Goal: Transaction & Acquisition: Subscribe to service/newsletter

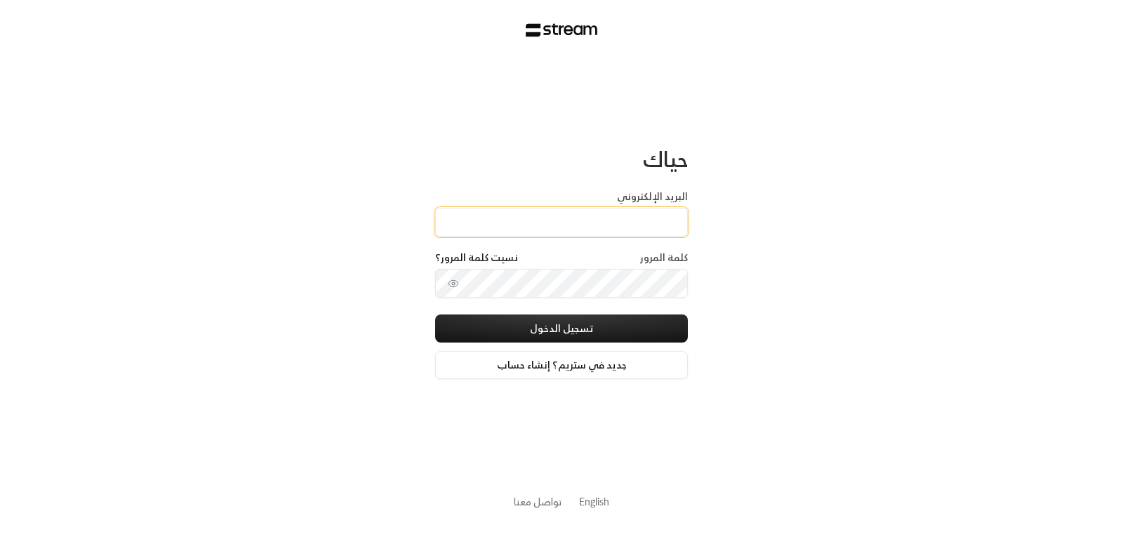
click at [624, 224] on input "البريد الإلكتروني" at bounding box center [561, 222] width 253 height 29
type input "[EMAIL_ADDRESS][DOMAIN_NAME]"
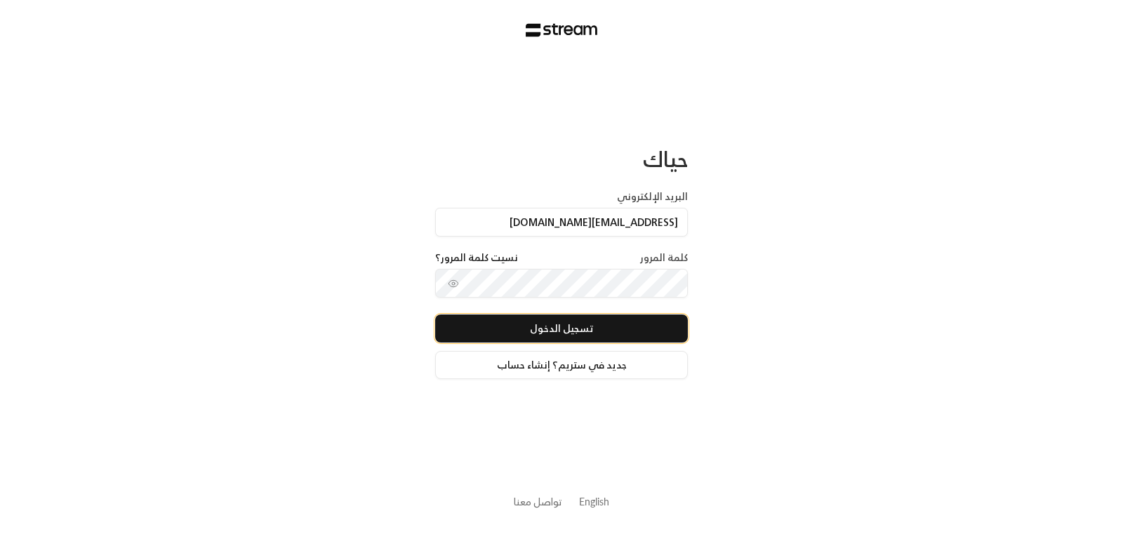
click at [574, 327] on button "تسجيل الدخول" at bounding box center [561, 329] width 253 height 28
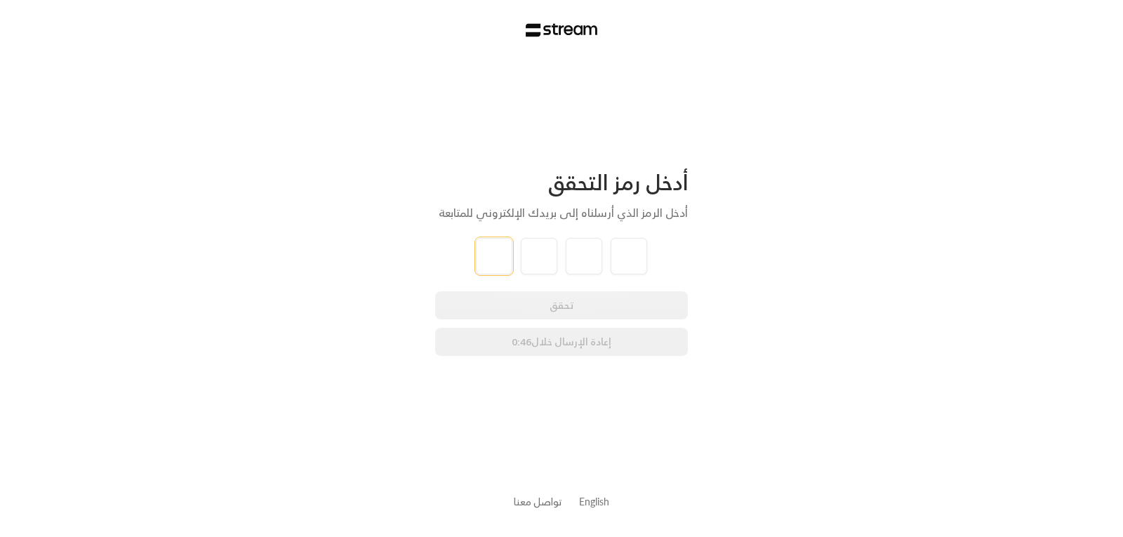
type input "7"
type input "9"
type input "3"
type input "8"
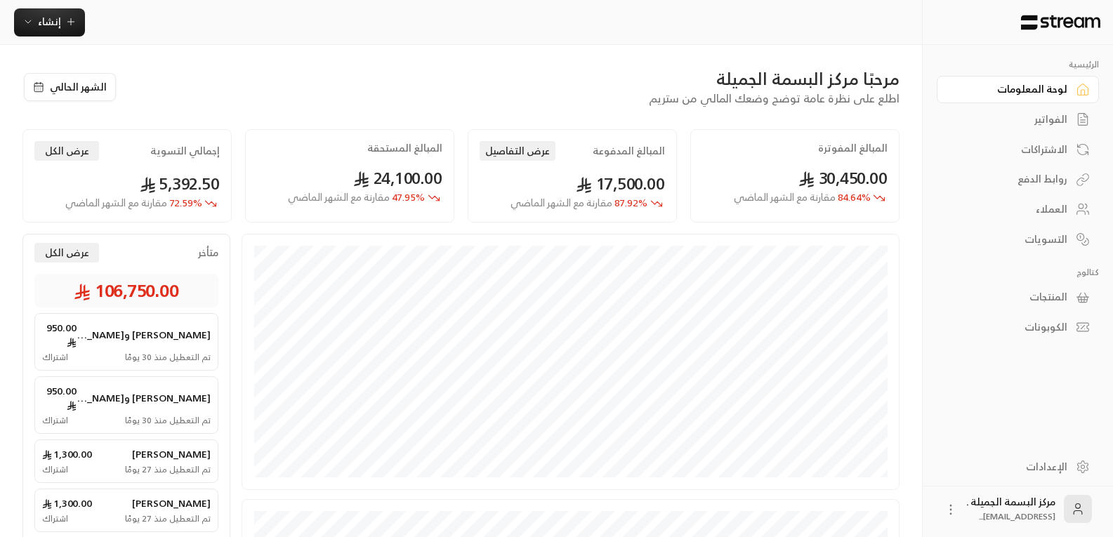
click at [1047, 213] on div "العملاء" at bounding box center [1010, 209] width 113 height 14
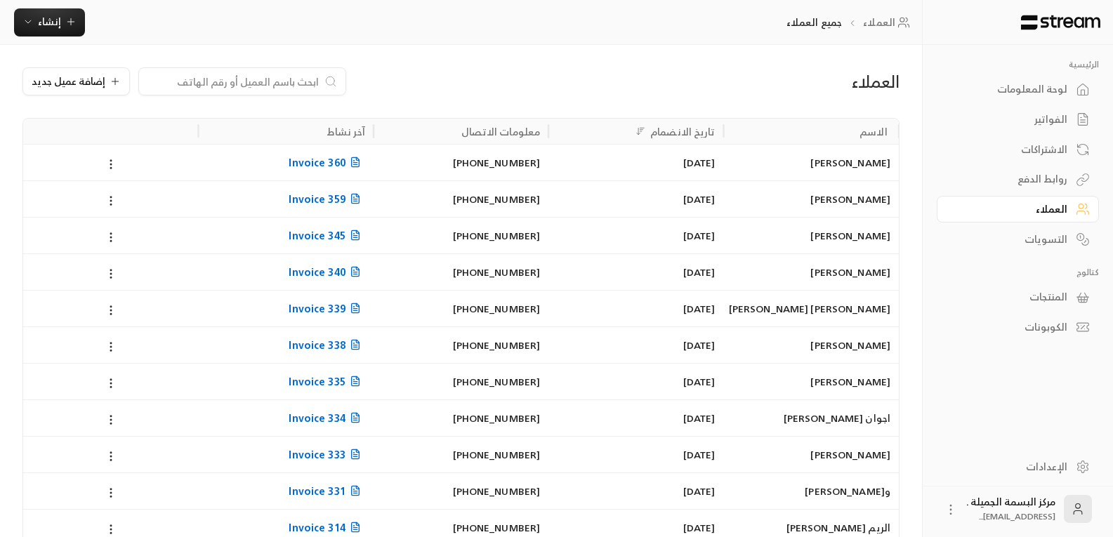
click at [225, 94] on div at bounding box center [242, 81] width 208 height 28
click at [225, 86] on input at bounding box center [232, 81] width 171 height 15
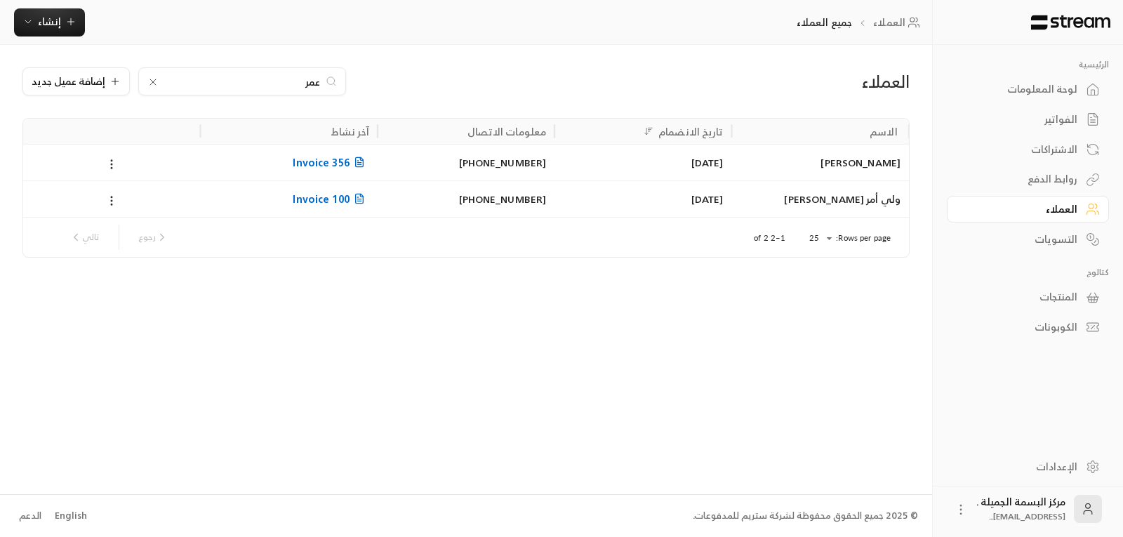
type input "عمر"
click at [864, 168] on div "[PERSON_NAME]" at bounding box center [821, 163] width 160 height 36
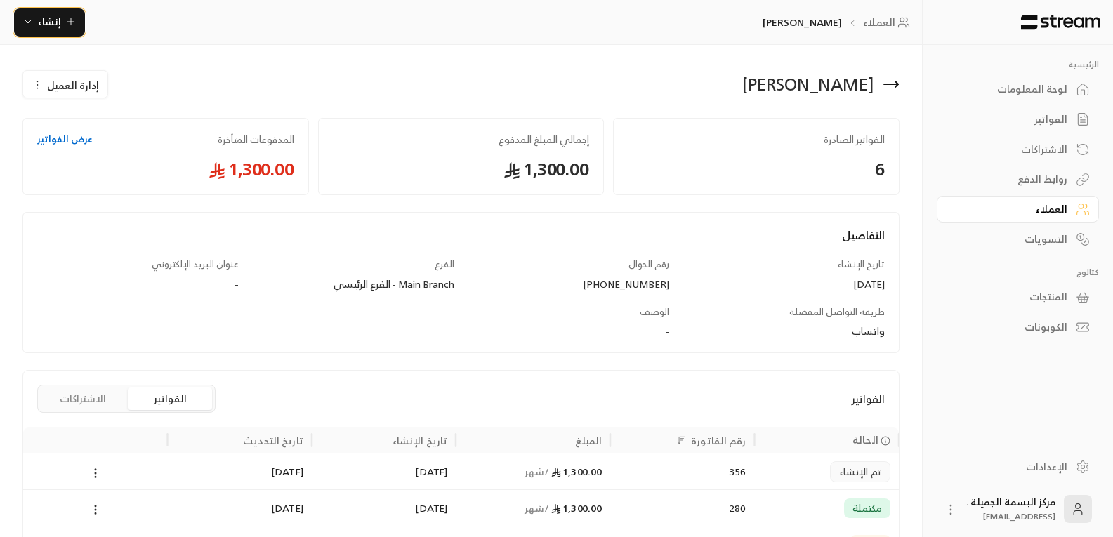
click at [46, 21] on span "إنشاء" at bounding box center [49, 22] width 23 height 18
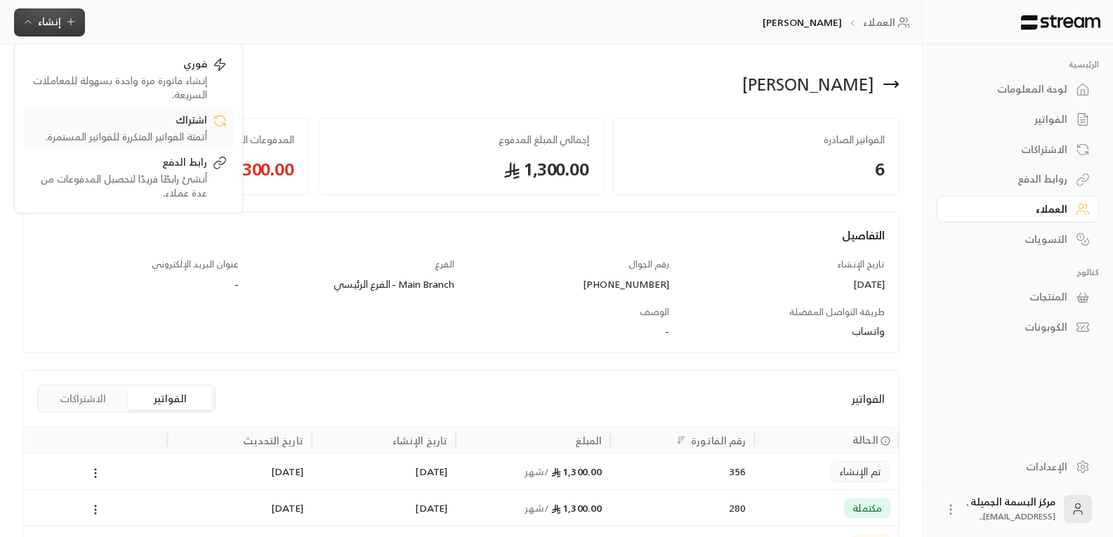
click at [173, 127] on div "اشتراك" at bounding box center [118, 121] width 177 height 17
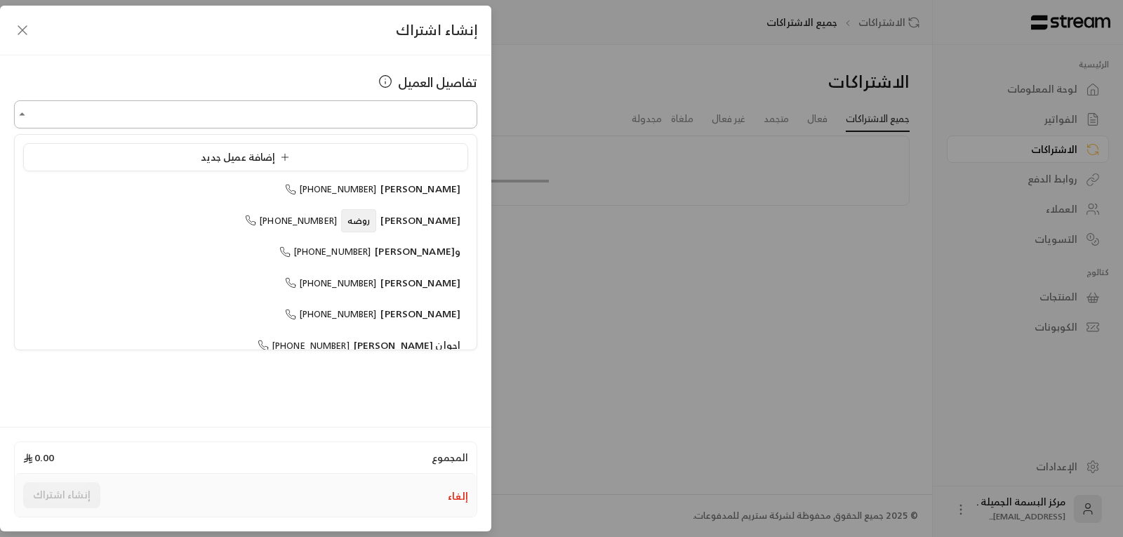
click at [416, 113] on input "اختر العميل" at bounding box center [245, 114] width 463 height 25
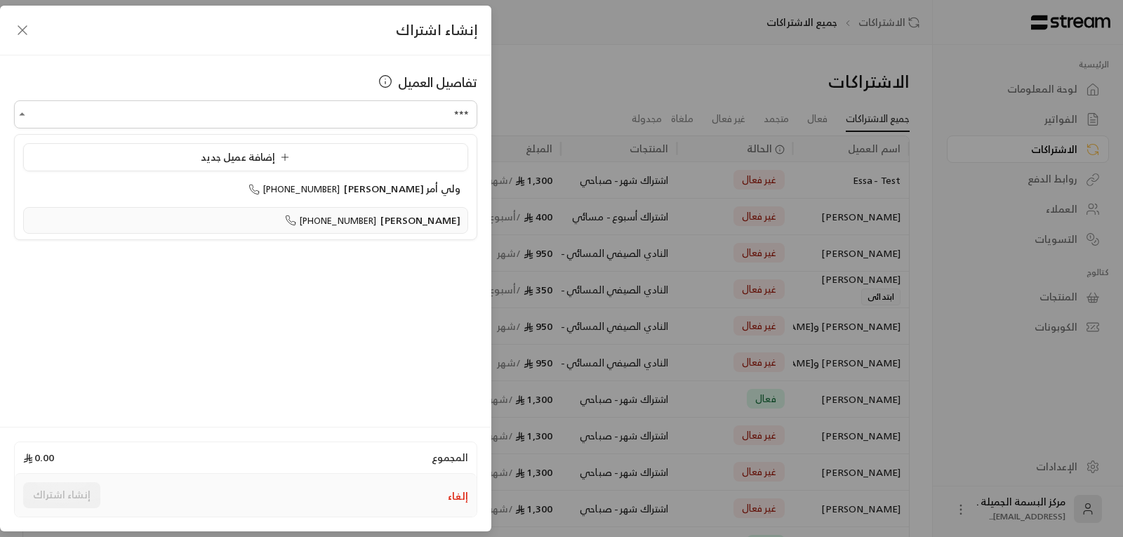
click at [418, 217] on span "[PERSON_NAME]" at bounding box center [421, 220] width 80 height 18
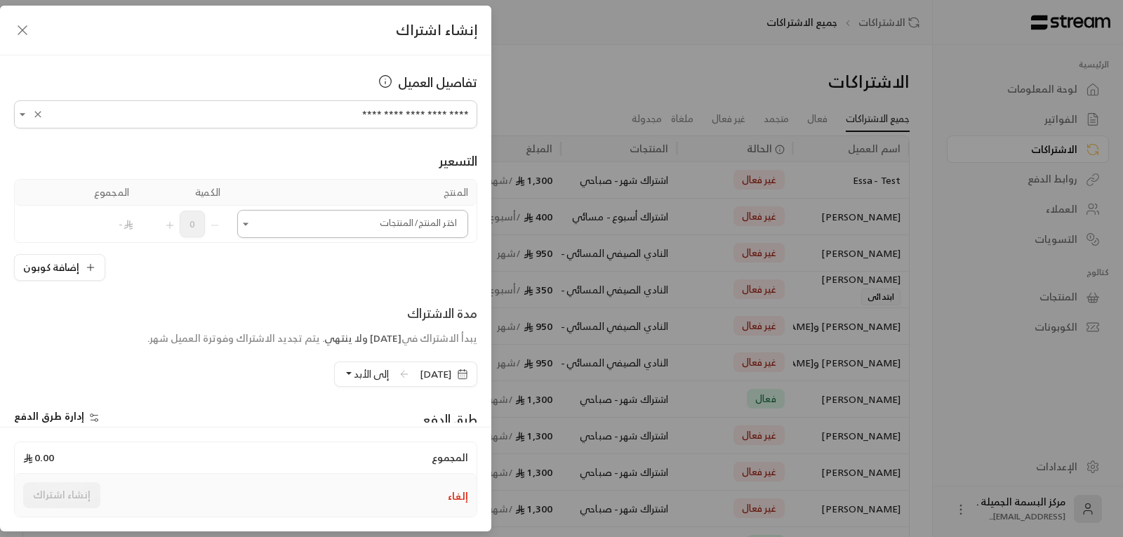
click at [253, 225] on icon "Open" at bounding box center [246, 224] width 14 height 14
type input "**********"
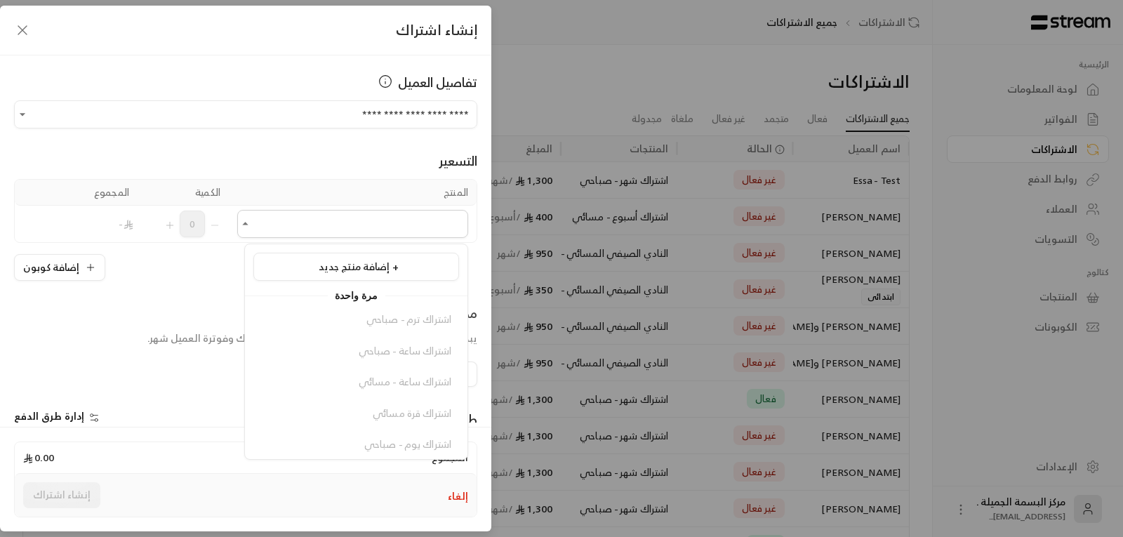
scroll to position [297, 0]
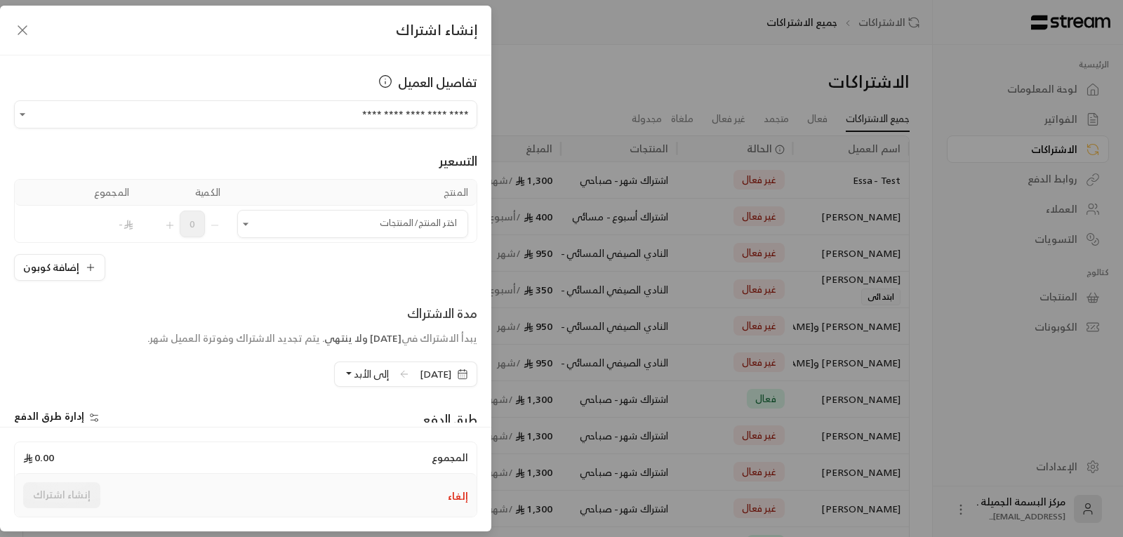
click at [258, 46] on div "إنشاء اشتراك" at bounding box center [245, 31] width 491 height 50
click at [313, 67] on div "**********" at bounding box center [245, 238] width 491 height 367
click at [307, 192] on th "المنتج" at bounding box center [353, 193] width 248 height 26
click at [248, 220] on icon "Open" at bounding box center [246, 224] width 14 height 14
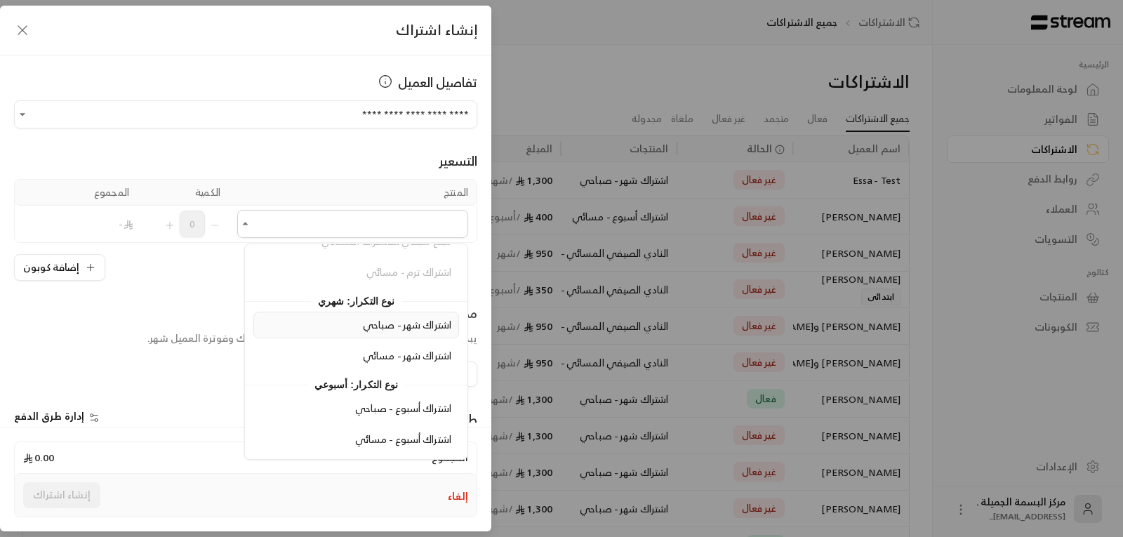
click at [363, 324] on span "اشتراك شهر - صباحي" at bounding box center [407, 325] width 88 height 18
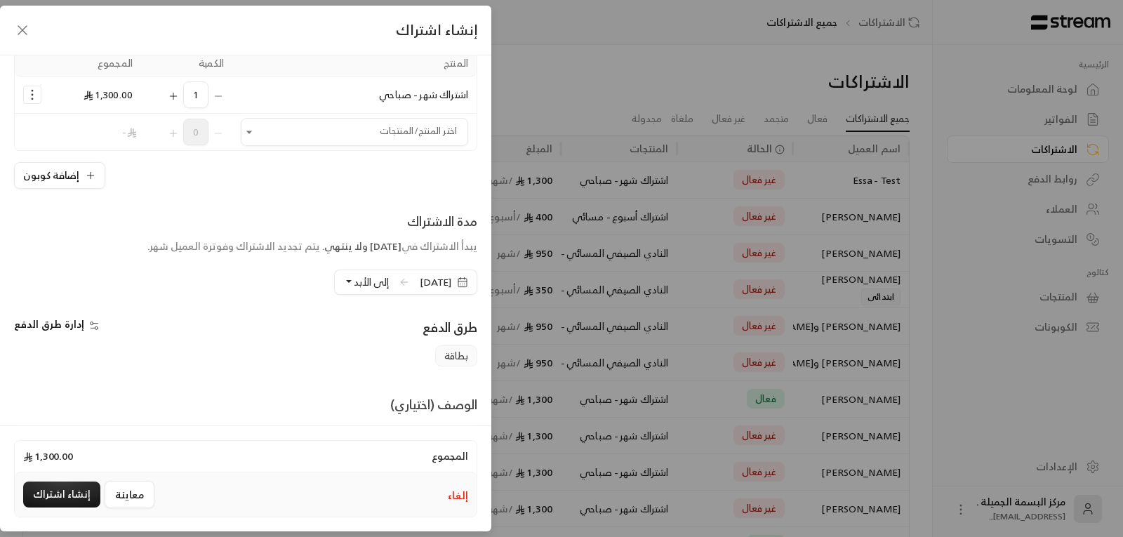
scroll to position [140, 0]
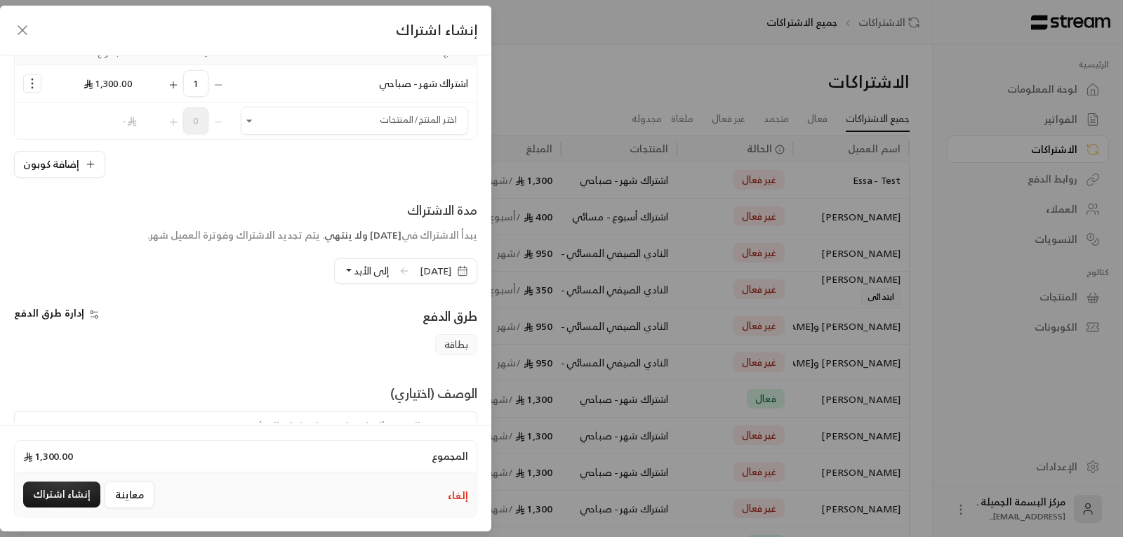
click at [461, 274] on icon "button" at bounding box center [462, 270] width 11 height 11
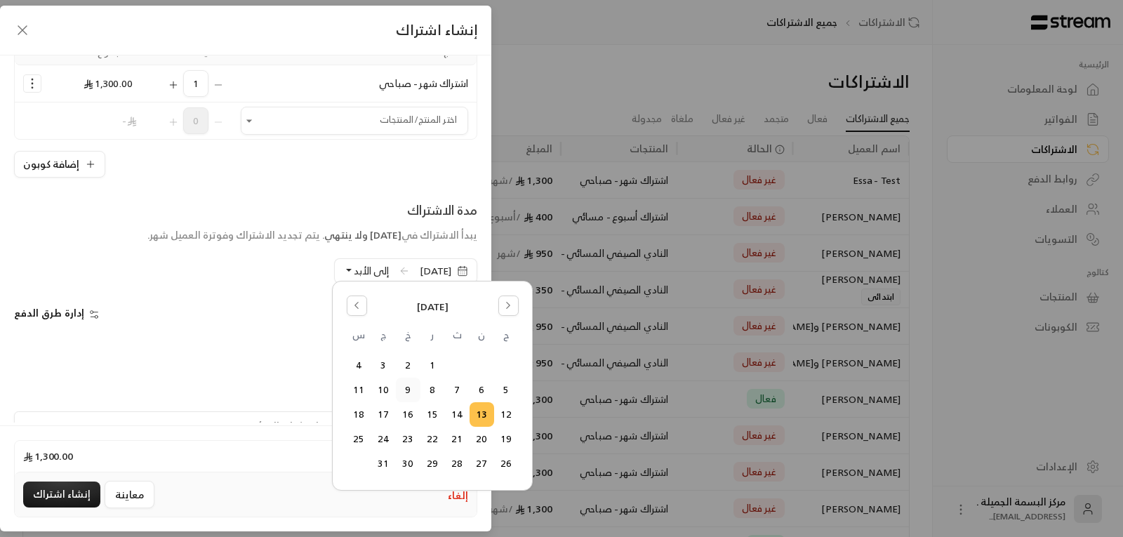
click at [406, 392] on button "9" at bounding box center [408, 389] width 23 height 23
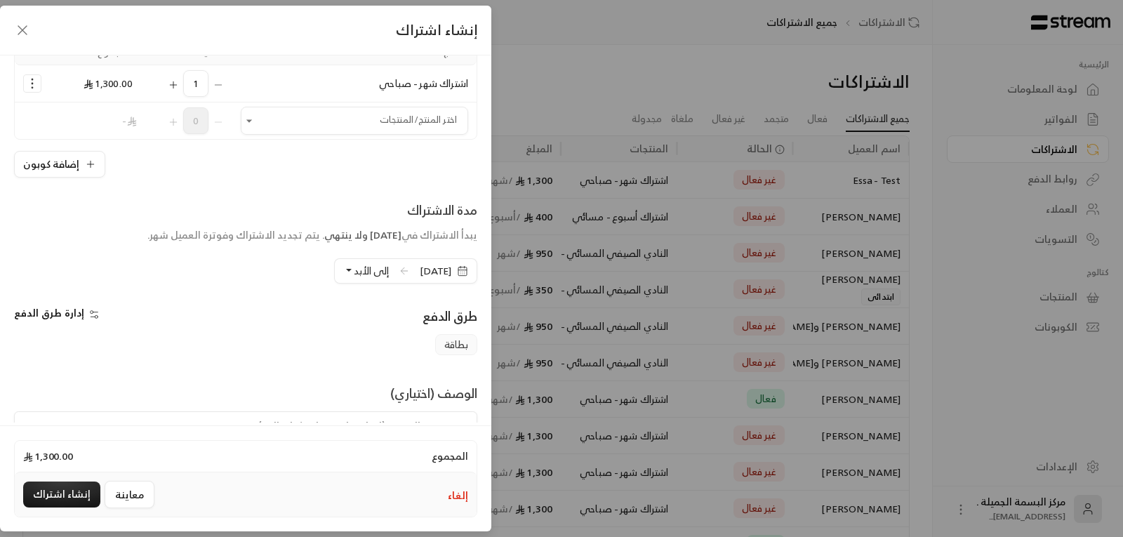
click at [343, 270] on button "إلى الأبد" at bounding box center [366, 271] width 46 height 24
click at [447, 338] on span "دورة واحدة" at bounding box center [470, 335] width 47 height 12
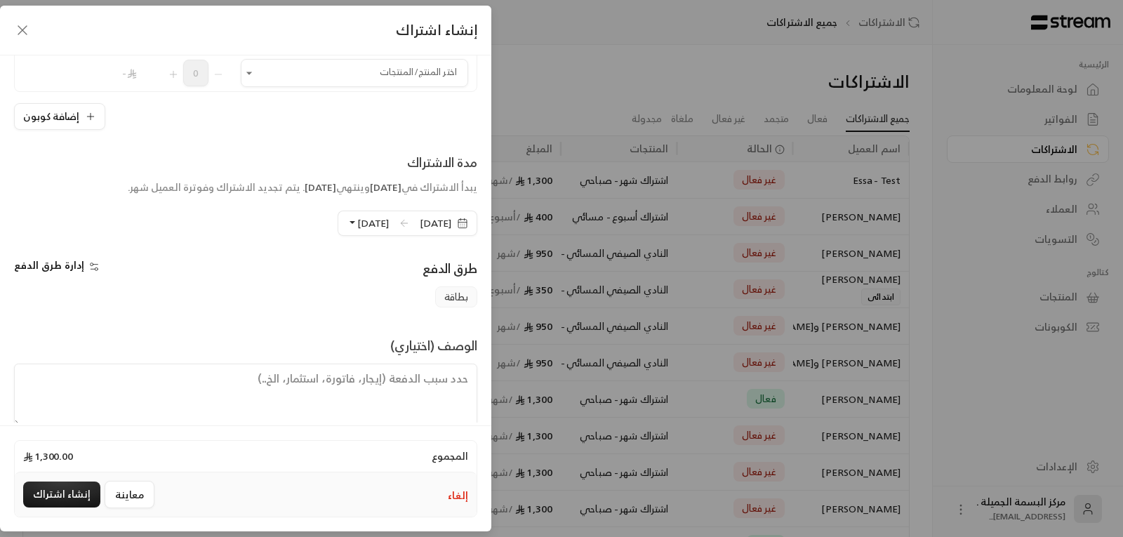
scroll to position [209, 0]
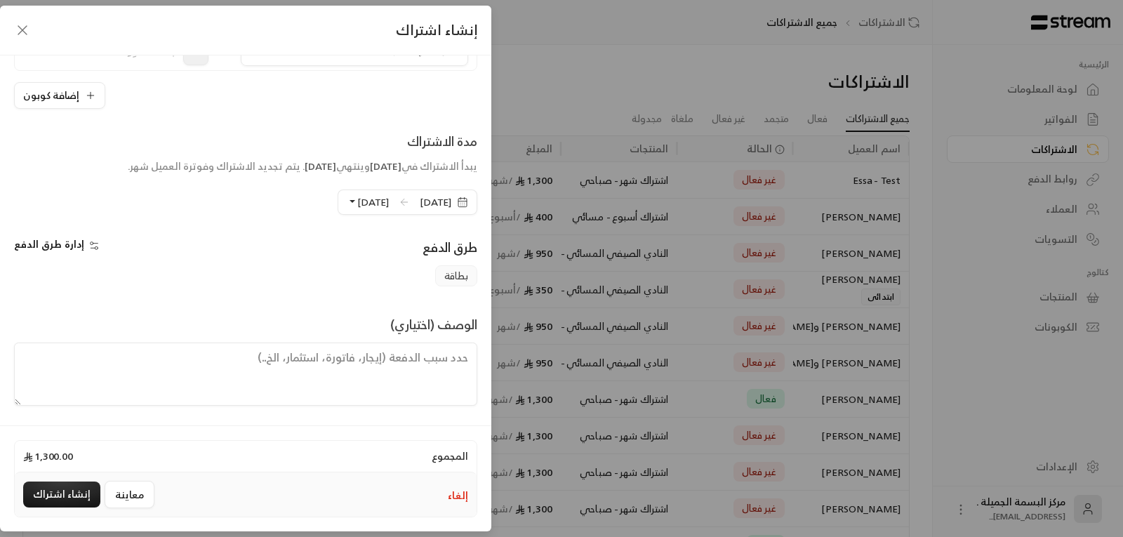
click at [428, 359] on textarea at bounding box center [245, 374] width 463 height 63
type textarea "فاتورة"
click at [44, 493] on button "إنشاء اشتراك" at bounding box center [61, 495] width 77 height 26
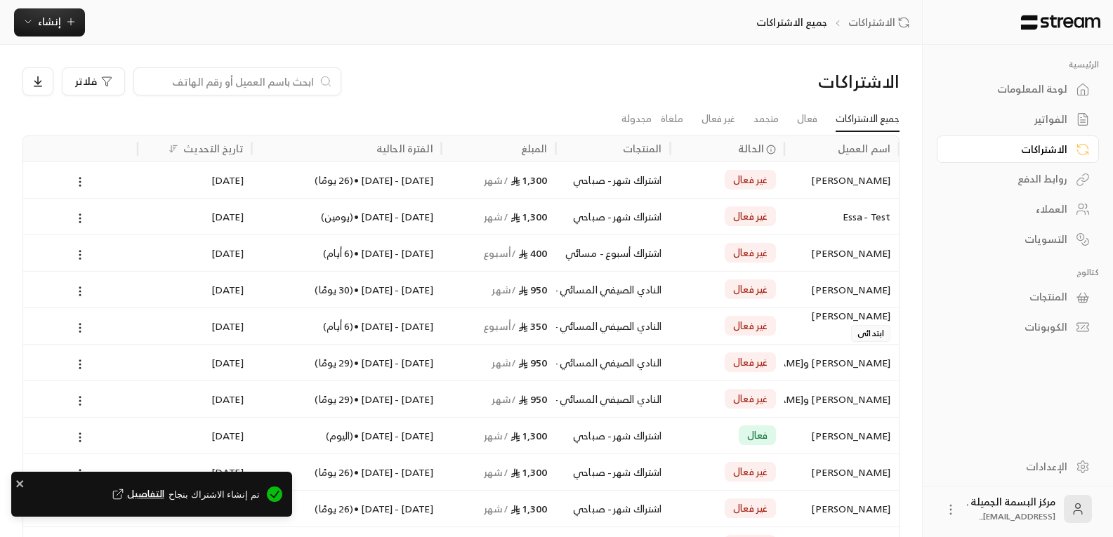
click at [848, 180] on div "[PERSON_NAME]" at bounding box center [842, 180] width 98 height 36
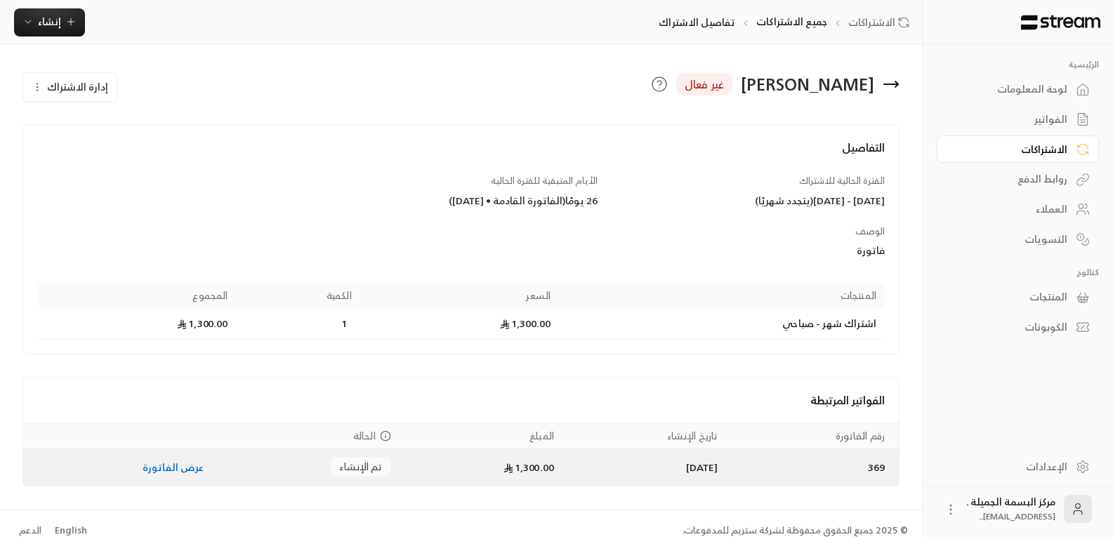
click at [155, 471] on link "عرض الفاتورة" at bounding box center [174, 467] width 62 height 18
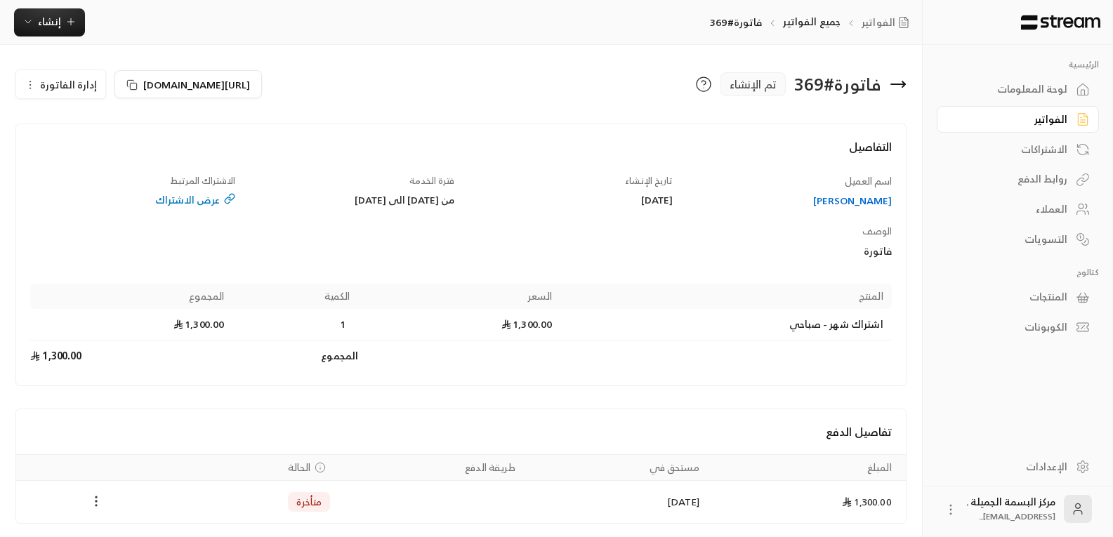
click at [94, 503] on icon "Payments" at bounding box center [96, 501] width 14 height 14
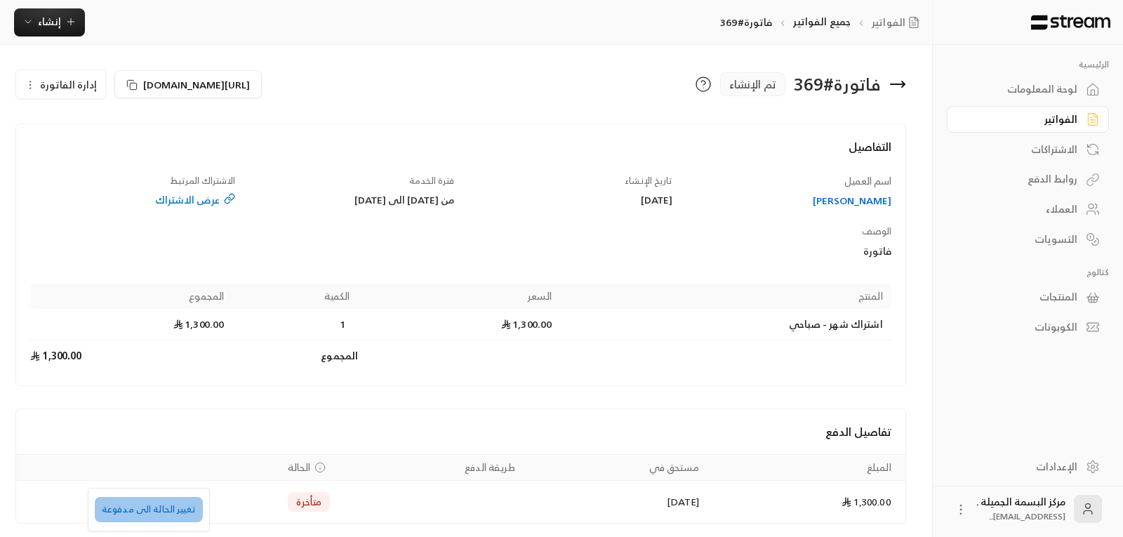
click at [166, 508] on li "تغيير الحالة الى مدفوعة" at bounding box center [149, 509] width 108 height 25
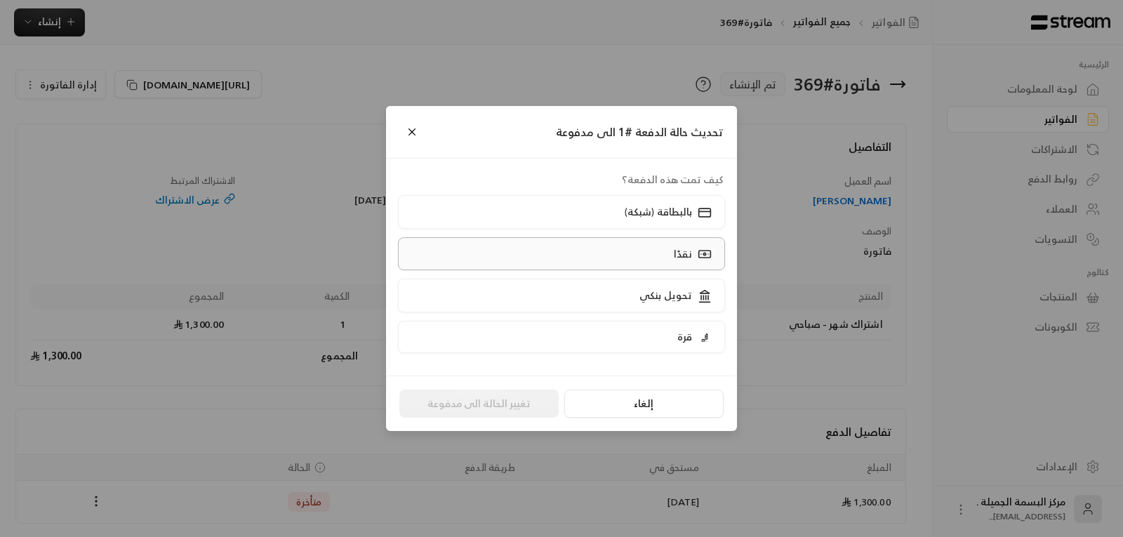
click at [670, 253] on label "نقدًا" at bounding box center [562, 253] width 328 height 33
click at [491, 406] on button "تغيير الحالة الى مدفوعة" at bounding box center [478, 404] width 159 height 28
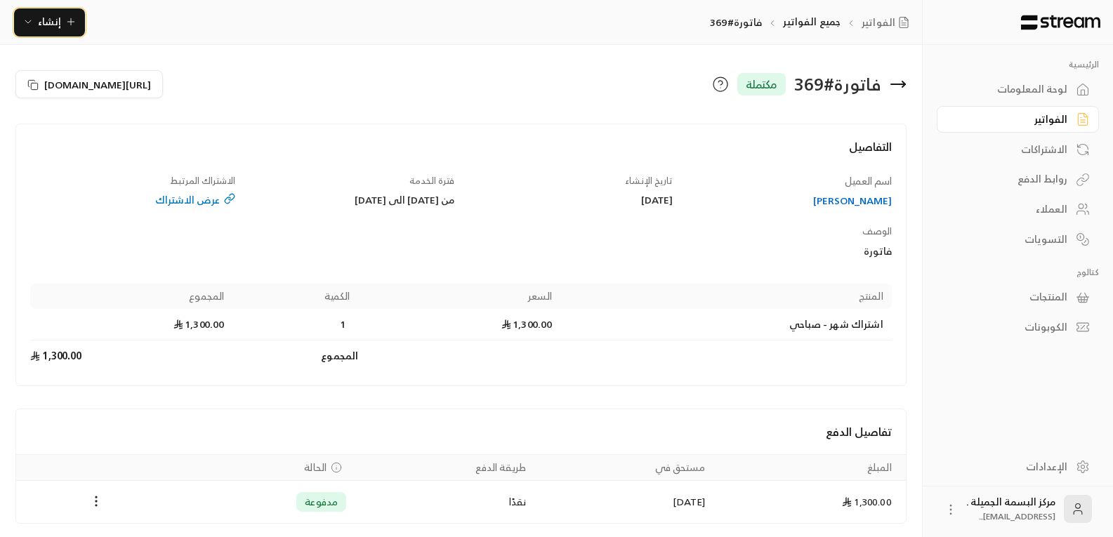
click at [72, 27] on span "إنشاء" at bounding box center [49, 22] width 54 height 18
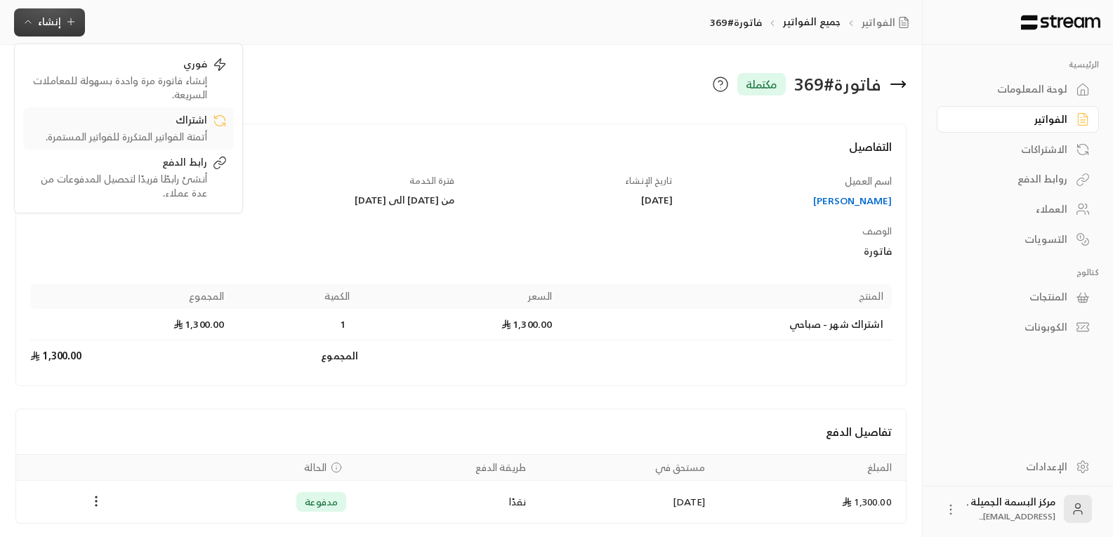
click at [164, 133] on div "أتمتة الفواتير المتكررة للفواتير المستمرة." at bounding box center [118, 137] width 177 height 14
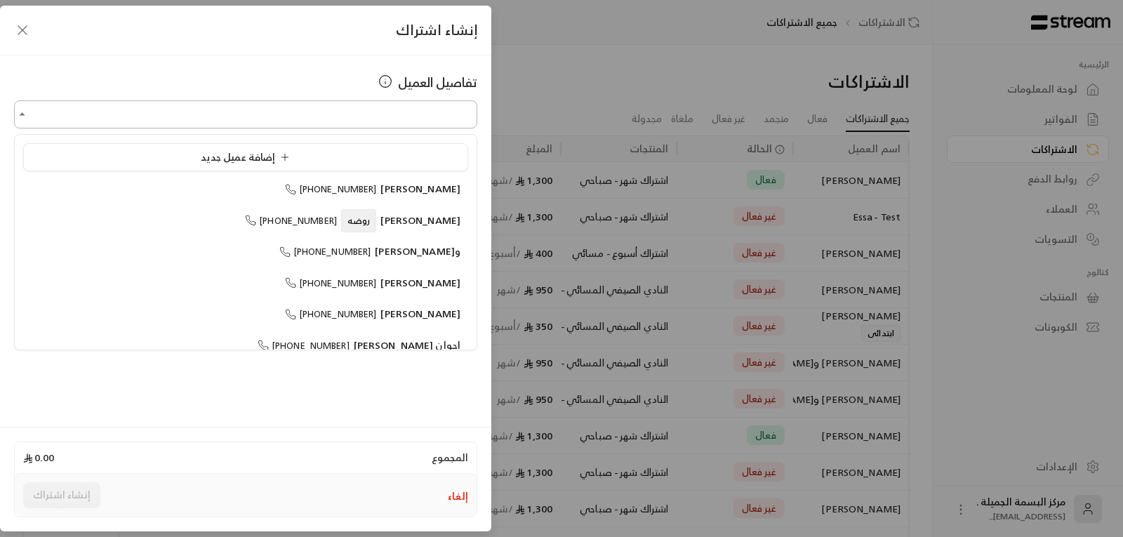
click at [393, 112] on input "اختر العميل" at bounding box center [245, 114] width 463 height 25
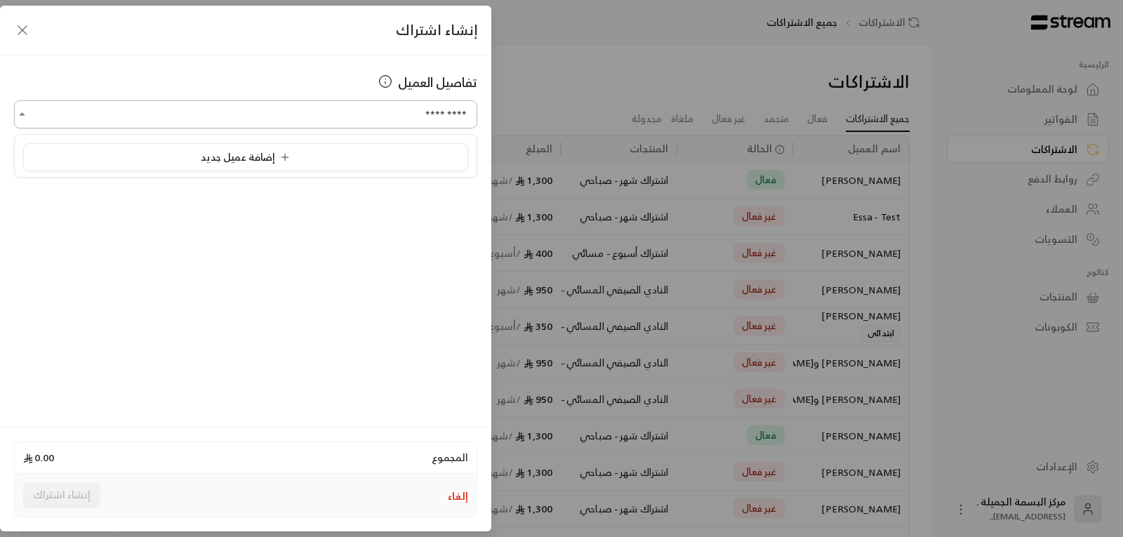
click at [404, 116] on input "*********" at bounding box center [245, 114] width 463 height 25
click at [467, 112] on input "*********" at bounding box center [245, 114] width 463 height 25
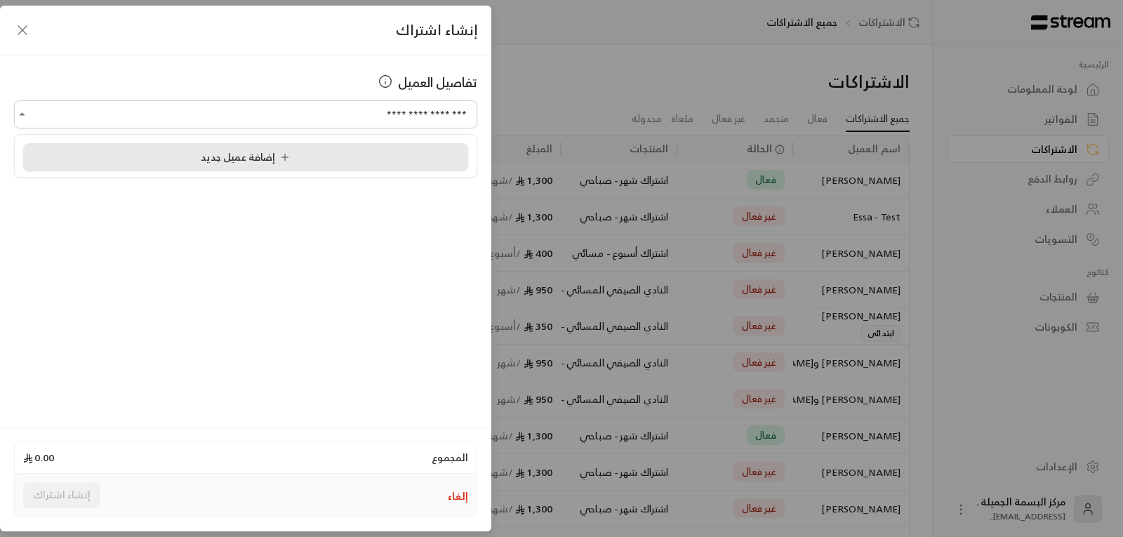
click at [265, 164] on span "إضافة عميل جديد" at bounding box center [248, 157] width 95 height 18
type input "**********"
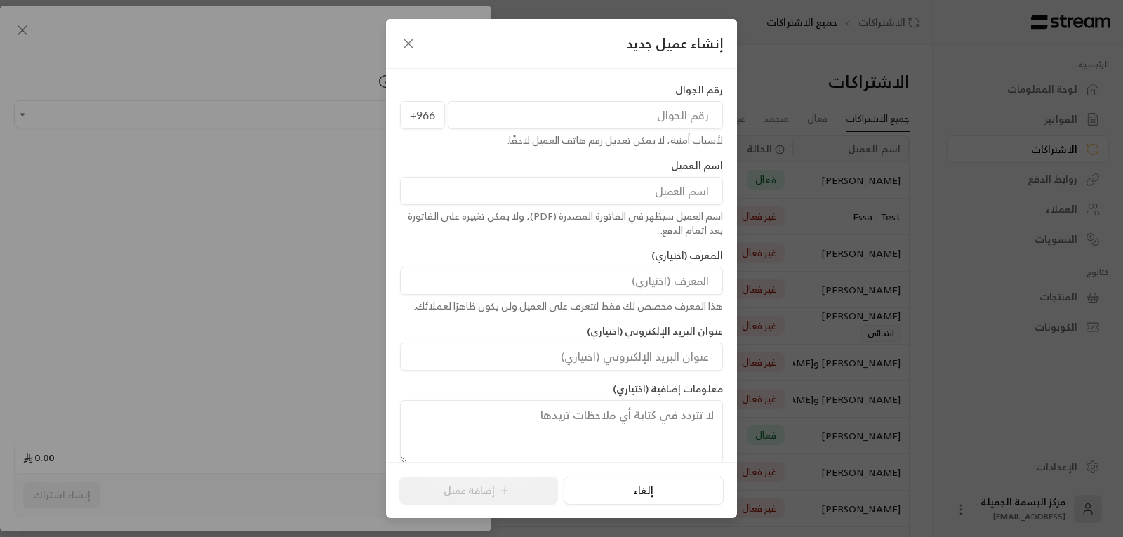
click at [650, 112] on input "tel" at bounding box center [585, 115] width 275 height 28
type input "505268554"
click at [673, 190] on input at bounding box center [561, 191] width 323 height 28
type input "ش"
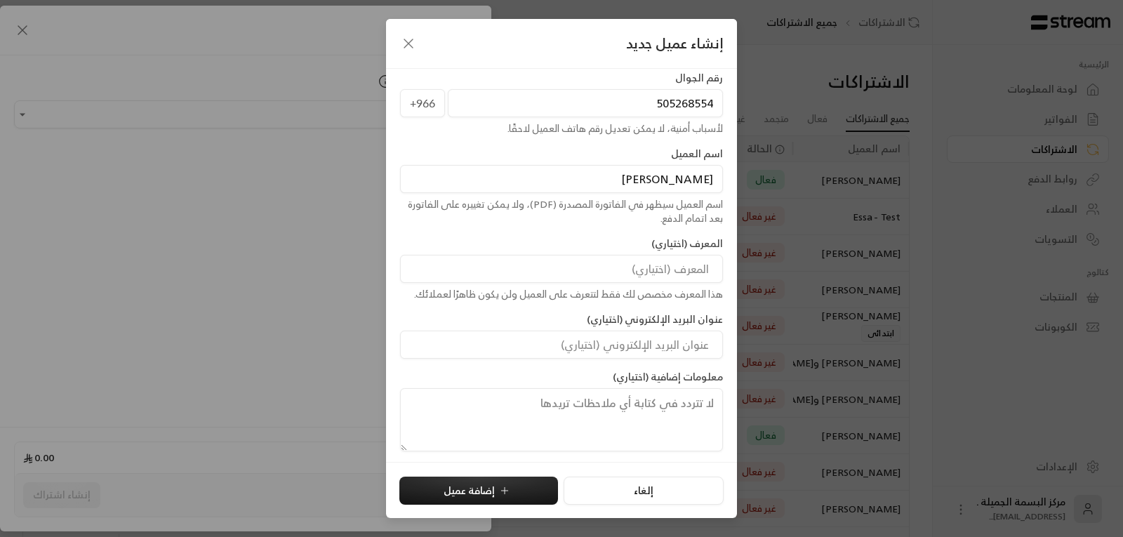
scroll to position [15, 0]
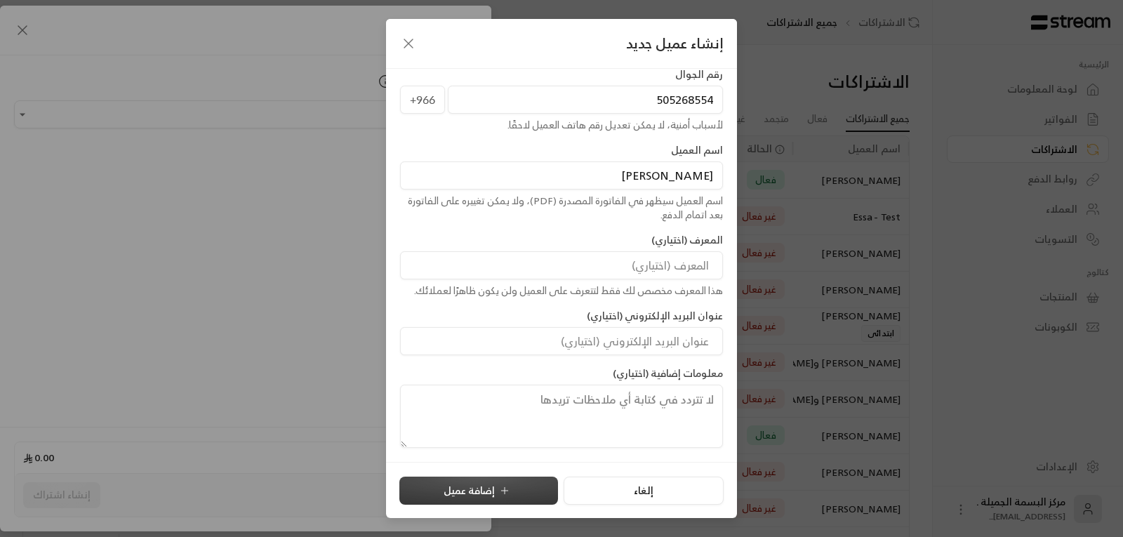
type input "[PERSON_NAME]"
click at [483, 492] on button "إضافة عميل" at bounding box center [478, 491] width 159 height 28
type input "**********"
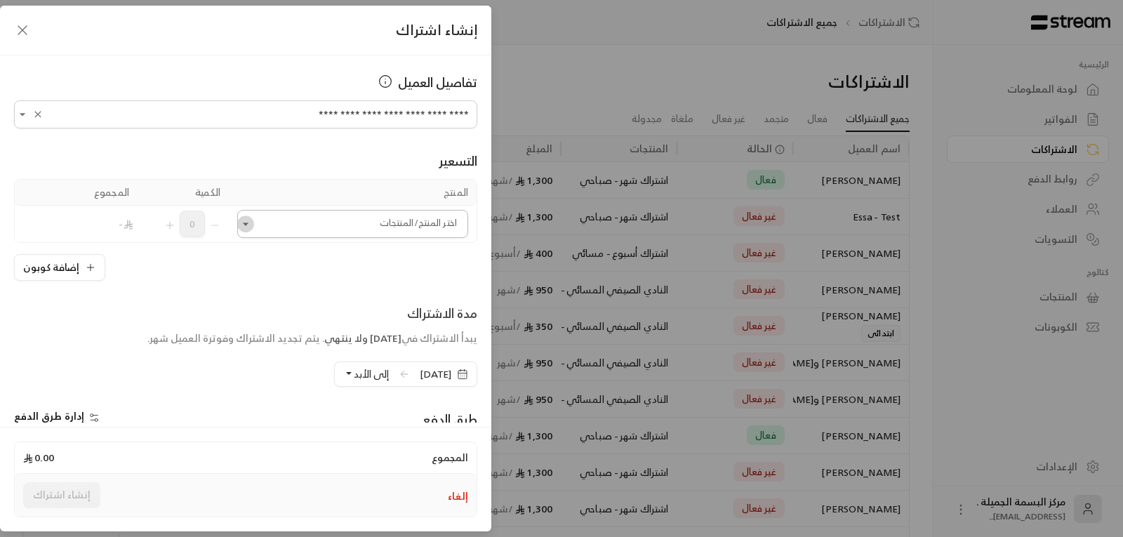
click at [251, 228] on icon "Open" at bounding box center [246, 224] width 14 height 14
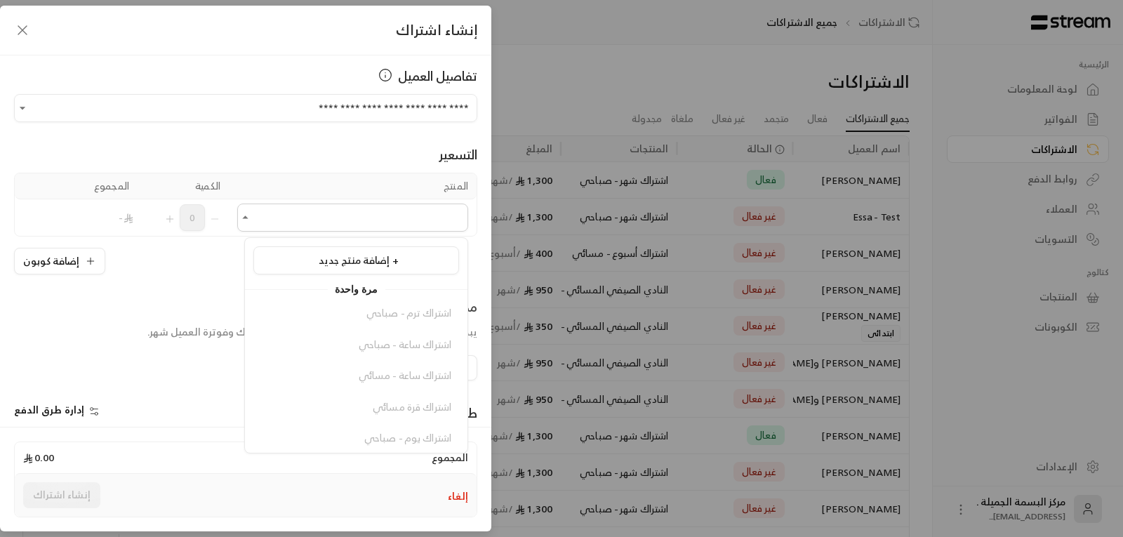
scroll to position [0, 0]
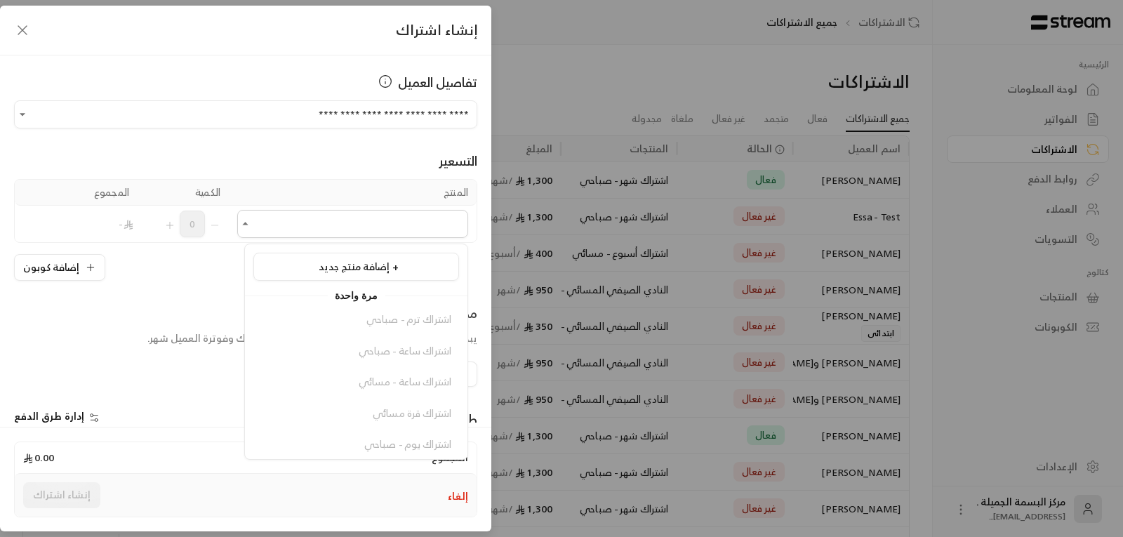
click at [324, 322] on div "اشتراك ترم - صباحي اشتراك ساعة - صباحي اشتراك ساعة - مسائي اشتراك قرة مسائي اشت…" at bounding box center [356, 444] width 223 height 277
drag, startPoint x: 256, startPoint y: 347, endPoint x: 324, endPoint y: 343, distance: 68.2
click at [324, 343] on div "اشتراك ترم - صباحي اشتراك ساعة - صباحي اشتراك ساعة - مسائي اشتراك قرة مسائي اشت…" at bounding box center [356, 444] width 223 height 277
click at [312, 323] on div "اشتراك ترم - صباحي اشتراك ساعة - صباحي اشتراك ساعة - مسائي اشتراك قرة مسائي اشت…" at bounding box center [356, 444] width 223 height 277
click at [311, 322] on div "اشتراك ترم - صباحي اشتراك ساعة - صباحي اشتراك ساعة - مسائي اشتراك قرة مسائي اشت…" at bounding box center [356, 444] width 223 height 277
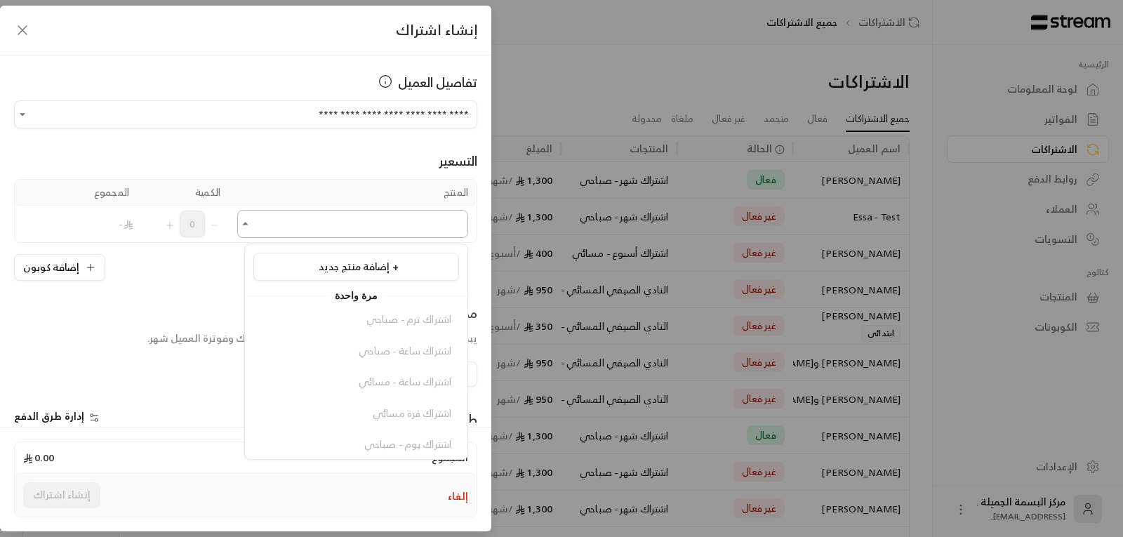
click at [253, 222] on icon "Close" at bounding box center [246, 224] width 14 height 14
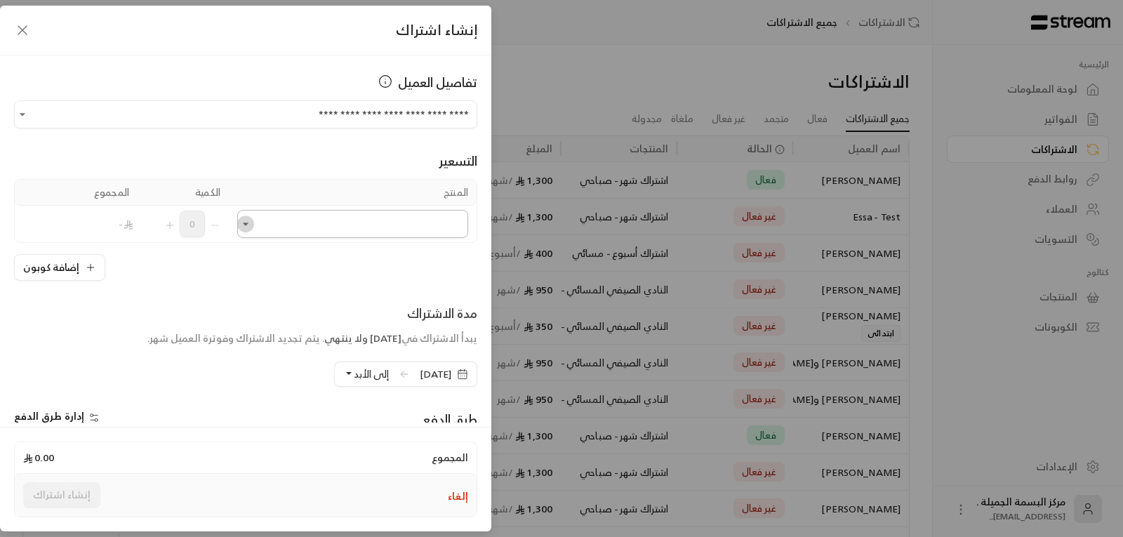
click at [249, 225] on icon "Open" at bounding box center [246, 224] width 6 height 3
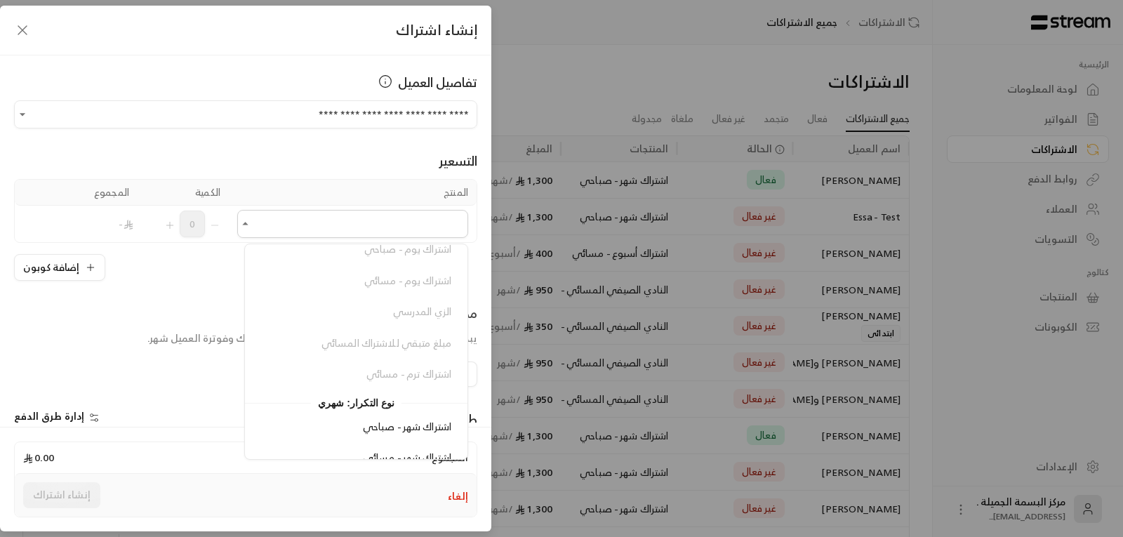
scroll to position [297, 0]
